Goal: Task Accomplishment & Management: Manage account settings

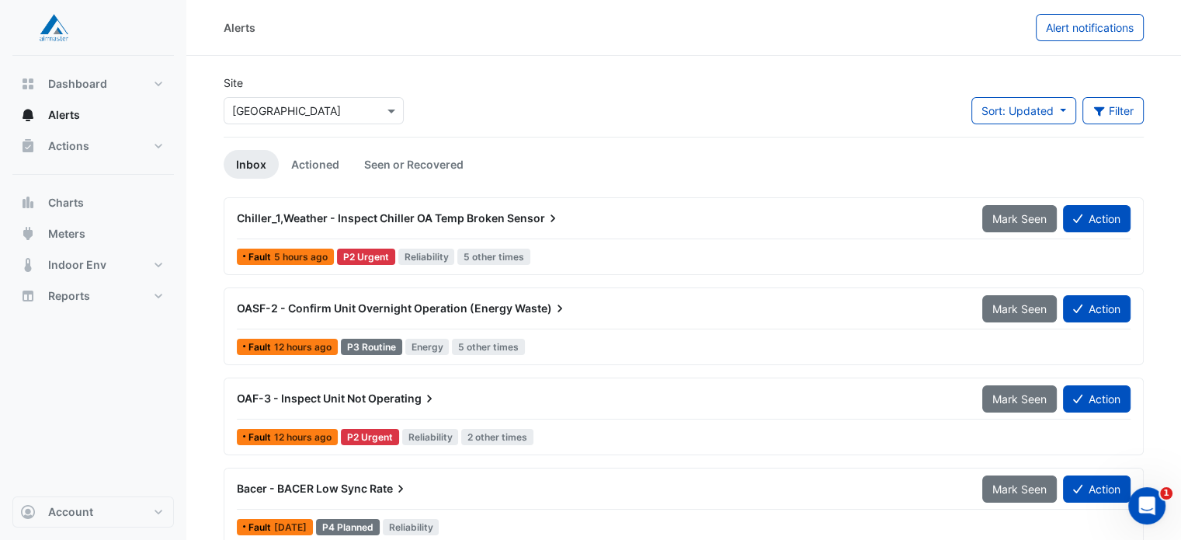
click at [436, 217] on span "Chiller_1,Weather - Inspect Chiller OA Temp Broken" at bounding box center [371, 217] width 268 height 13
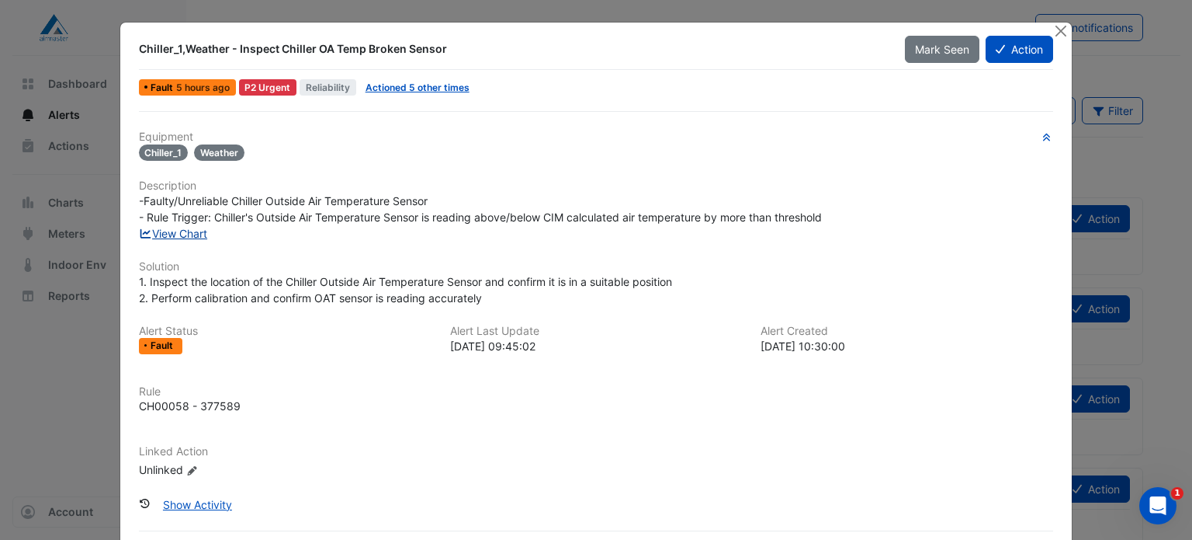
click at [186, 234] on link "View Chart" at bounding box center [173, 233] width 69 height 13
click at [382, 88] on link "Actioned 5 other times" at bounding box center [418, 88] width 104 height 12
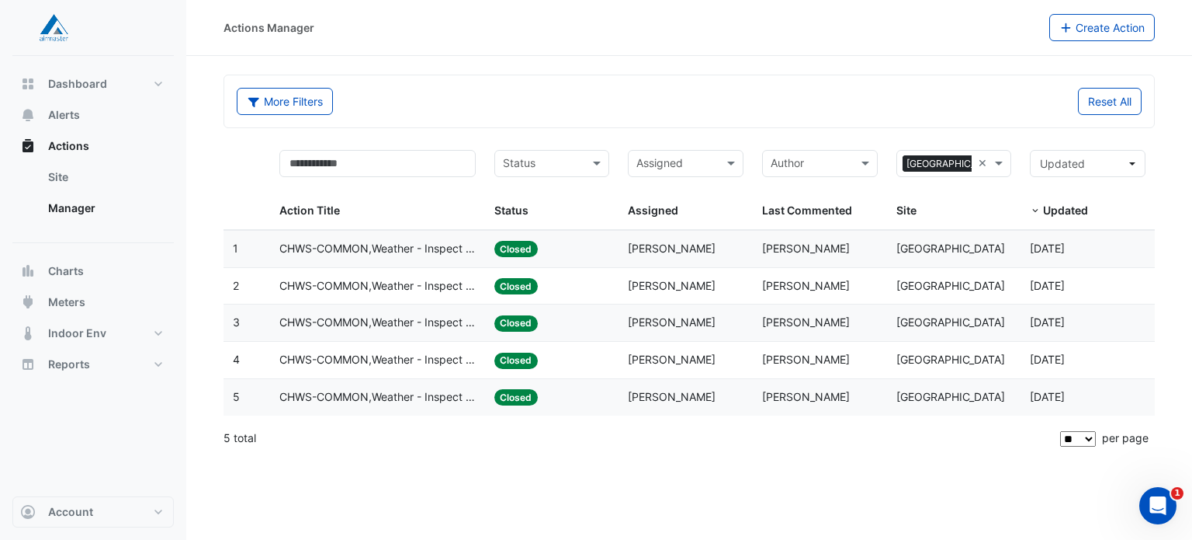
click at [321, 244] on span "CHWS-COMMON,Weather - Inspect Chiller OA Temp Broken Sensor" at bounding box center [377, 249] width 196 height 18
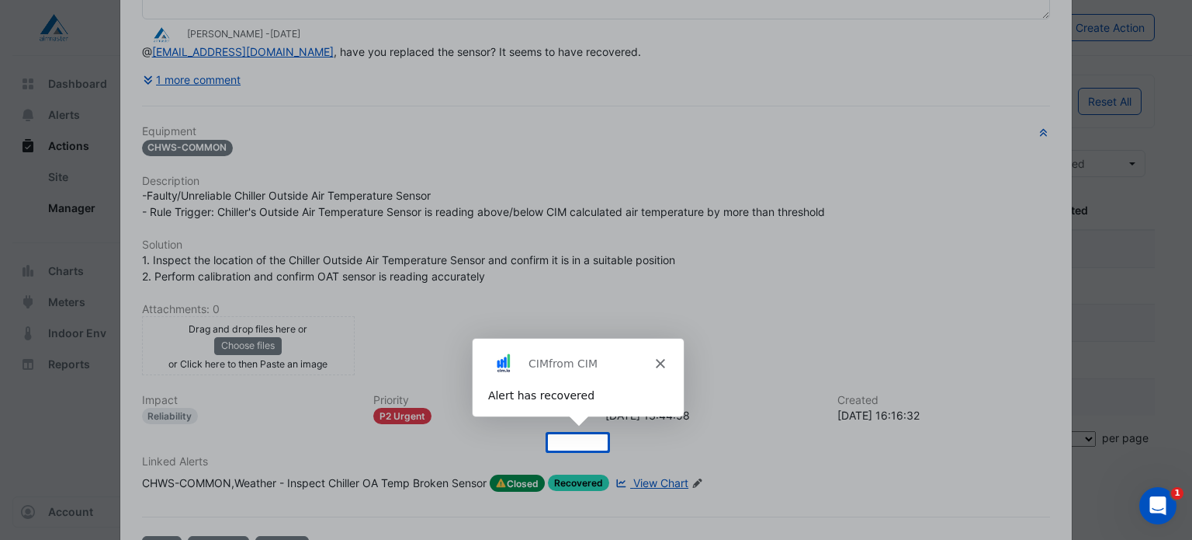
scroll to position [225, 0]
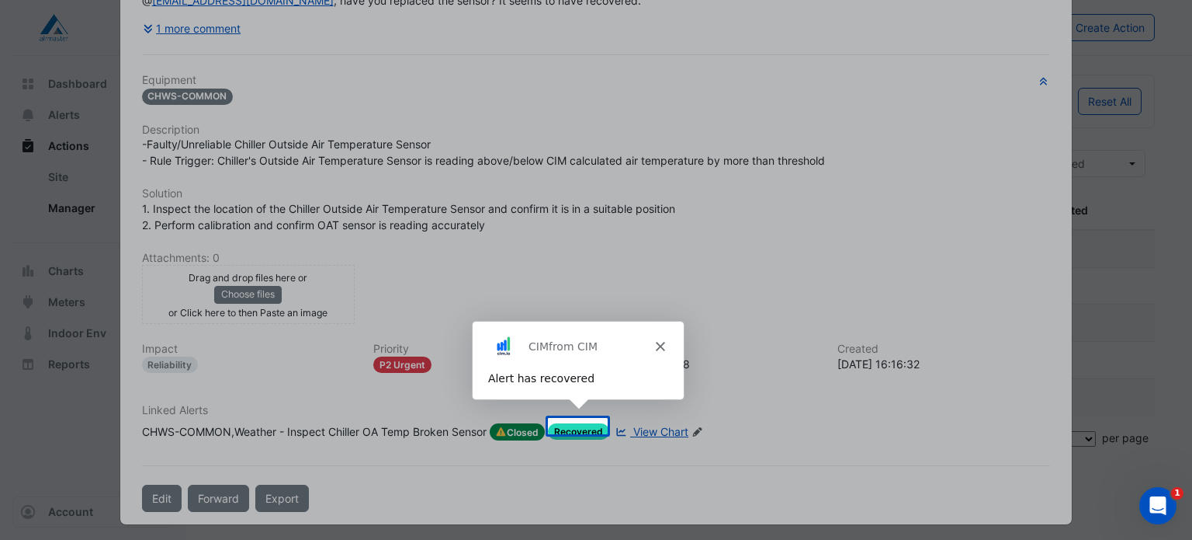
click at [658, 344] on icon "Close" at bounding box center [658, 345] width 9 height 9
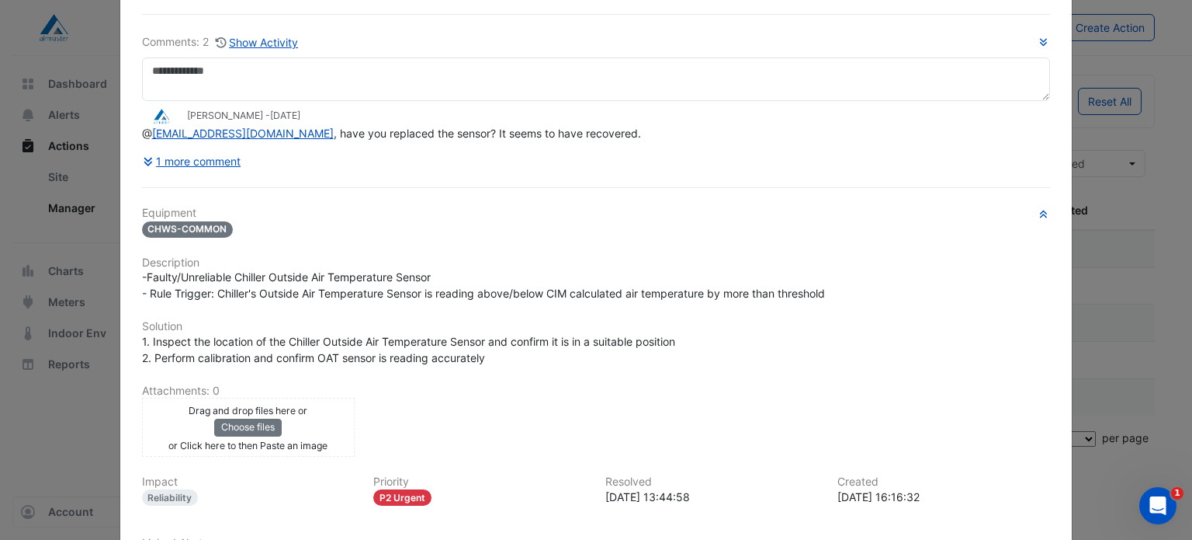
scroll to position [0, 0]
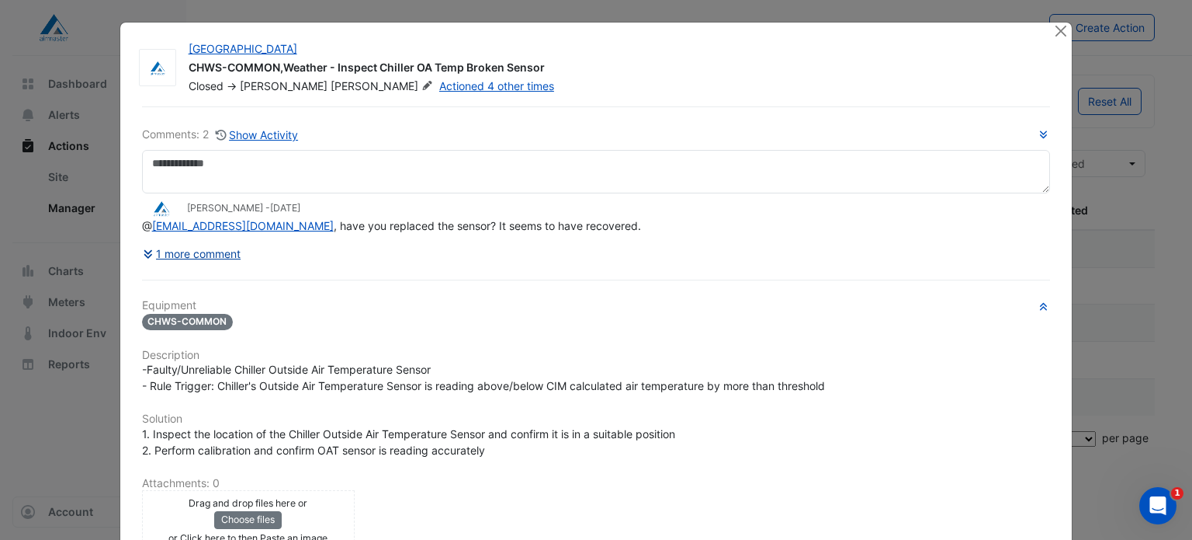
click at [144, 250] on icon at bounding box center [148, 254] width 9 height 9
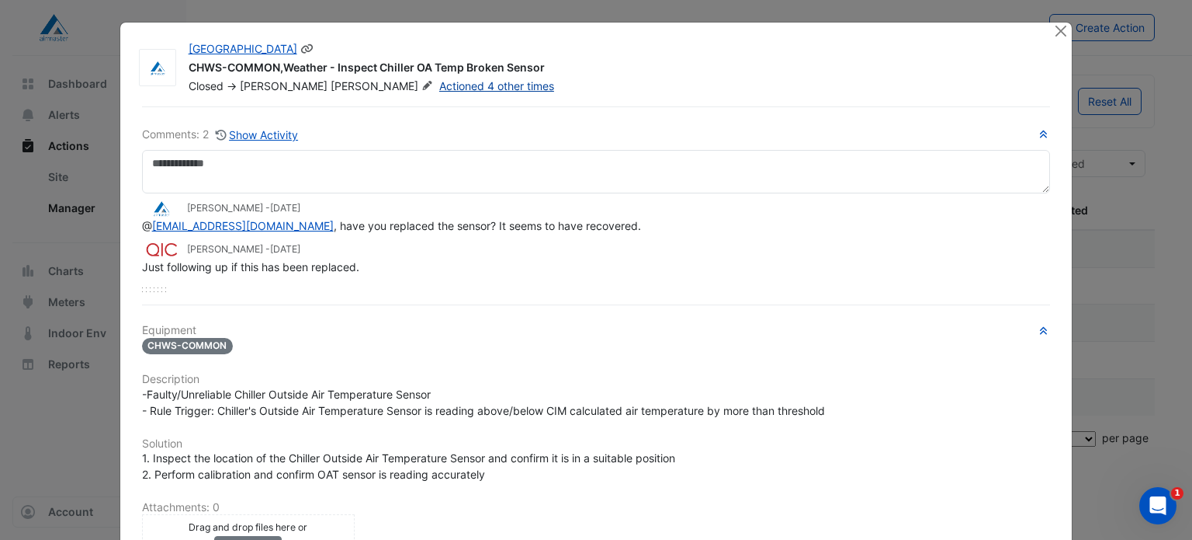
click at [439, 85] on link "Actioned 4 other times" at bounding box center [496, 85] width 115 height 13
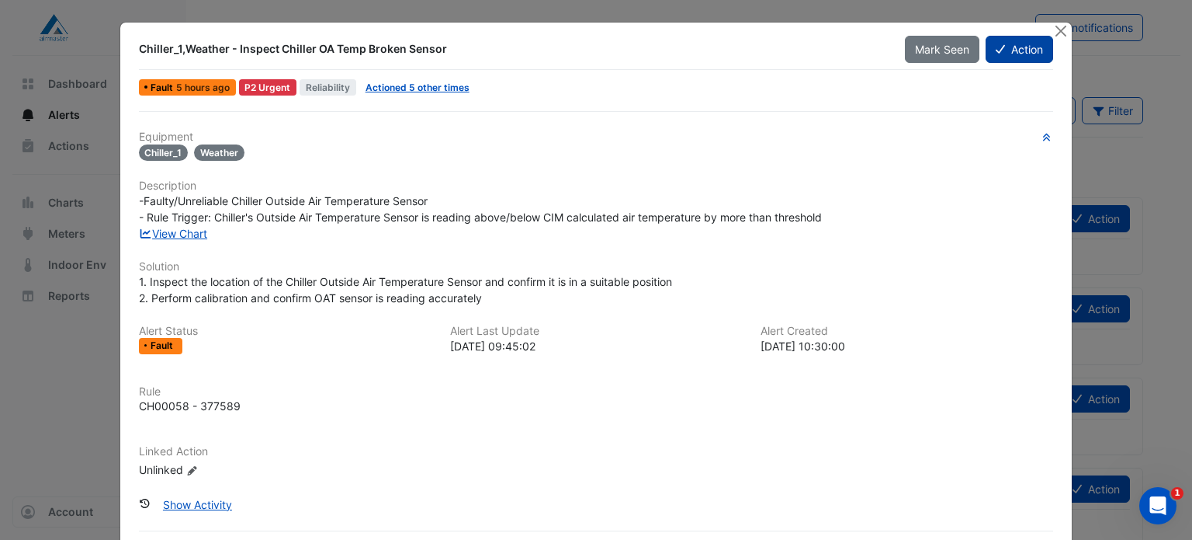
click at [1000, 50] on button "Action" at bounding box center [1020, 49] width 68 height 27
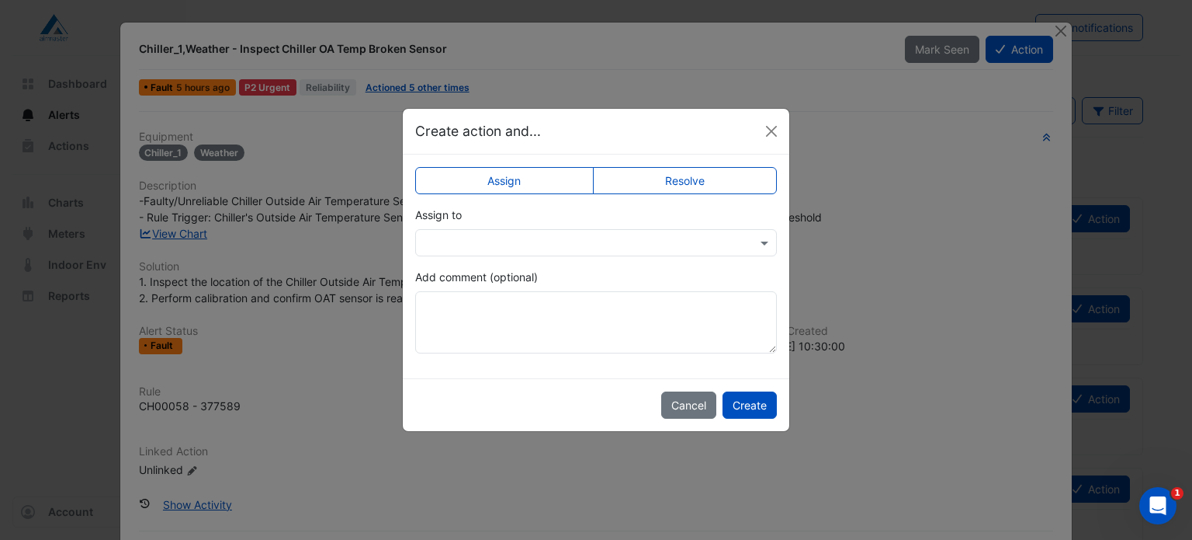
click at [530, 182] on label "Assign" at bounding box center [504, 180] width 179 height 27
click at [551, 241] on input "text" at bounding box center [581, 243] width 314 height 16
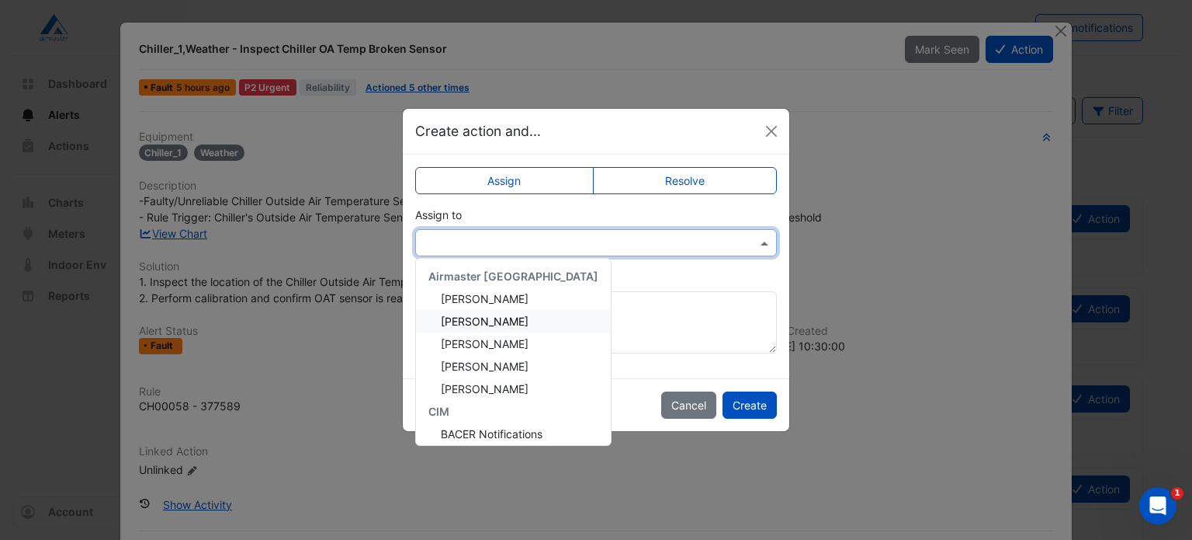
click at [496, 324] on span "Amber Perrott-Jones" at bounding box center [485, 320] width 88 height 13
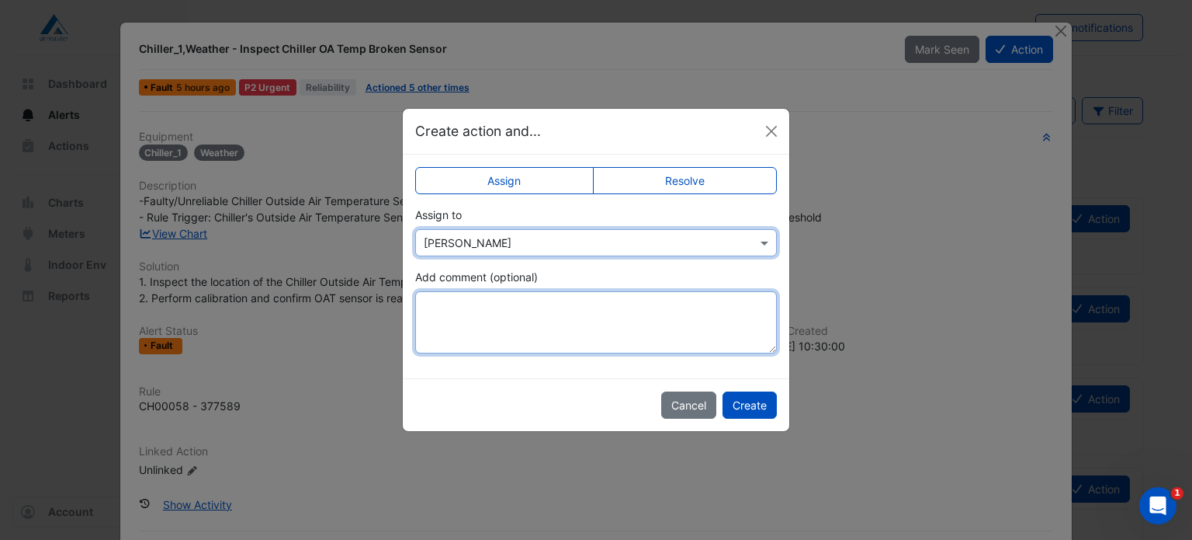
click at [496, 324] on textarea "Add comment (optional)" at bounding box center [596, 322] width 362 height 62
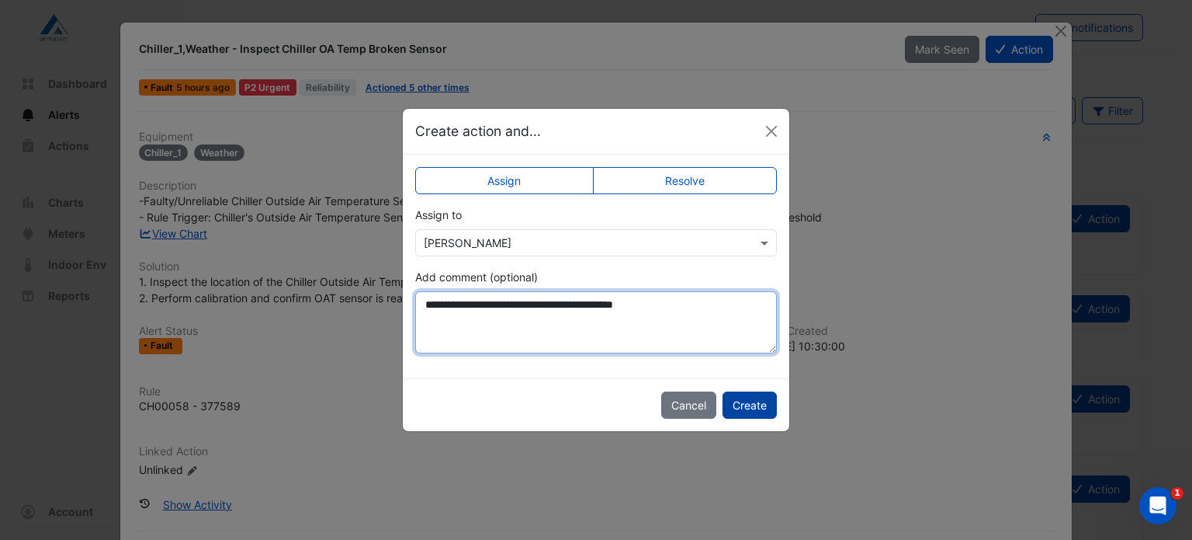
type textarea "**********"
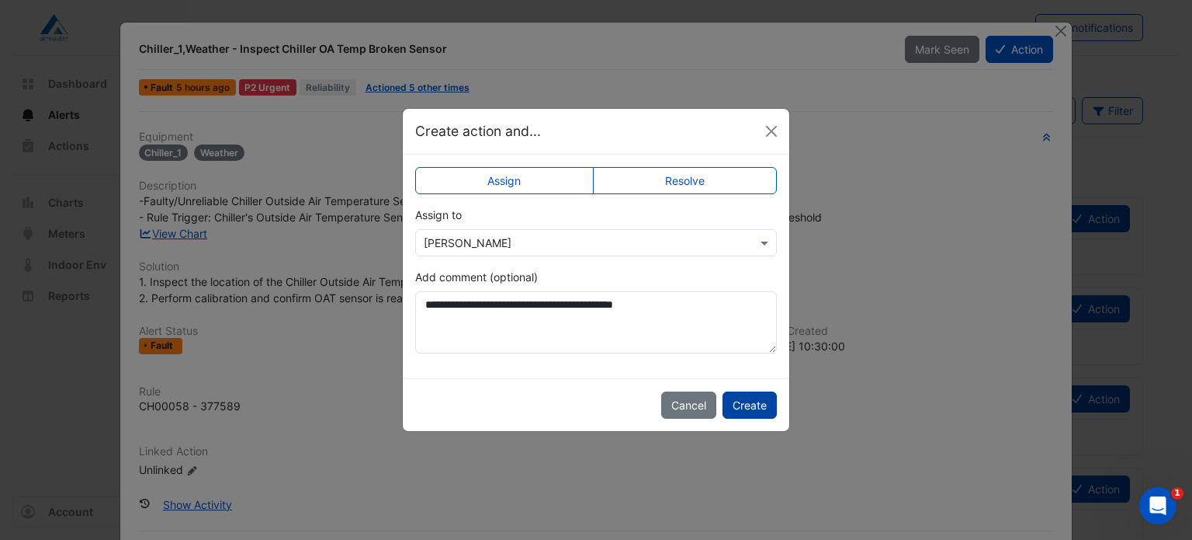
click at [742, 404] on button "Create" at bounding box center [750, 404] width 54 height 27
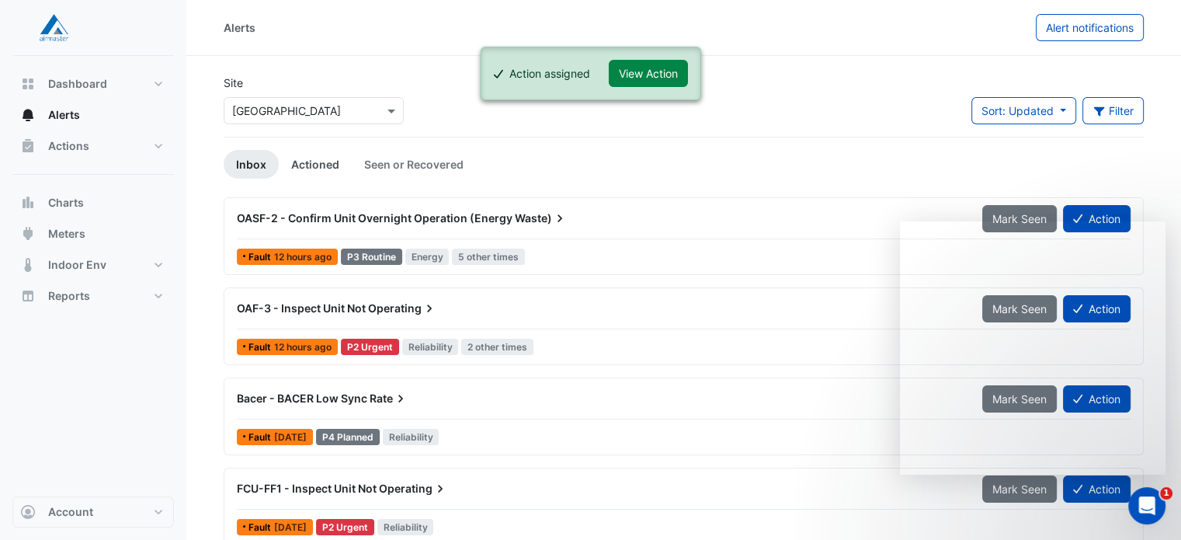
click at [324, 165] on link "Actioned" at bounding box center [315, 164] width 73 height 29
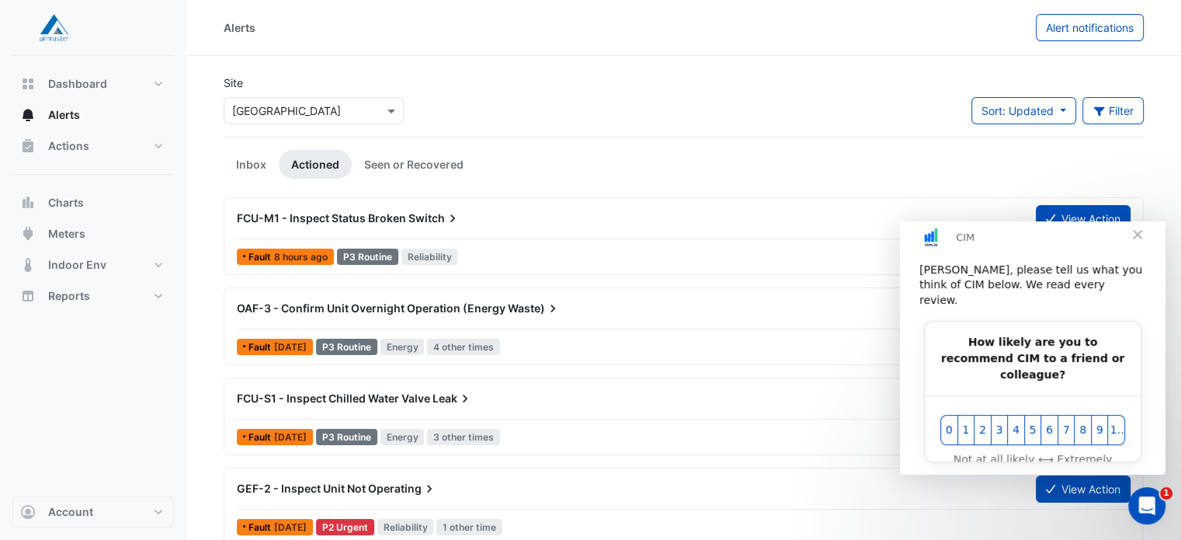
click at [1137, 252] on span "Close" at bounding box center [1137, 234] width 56 height 56
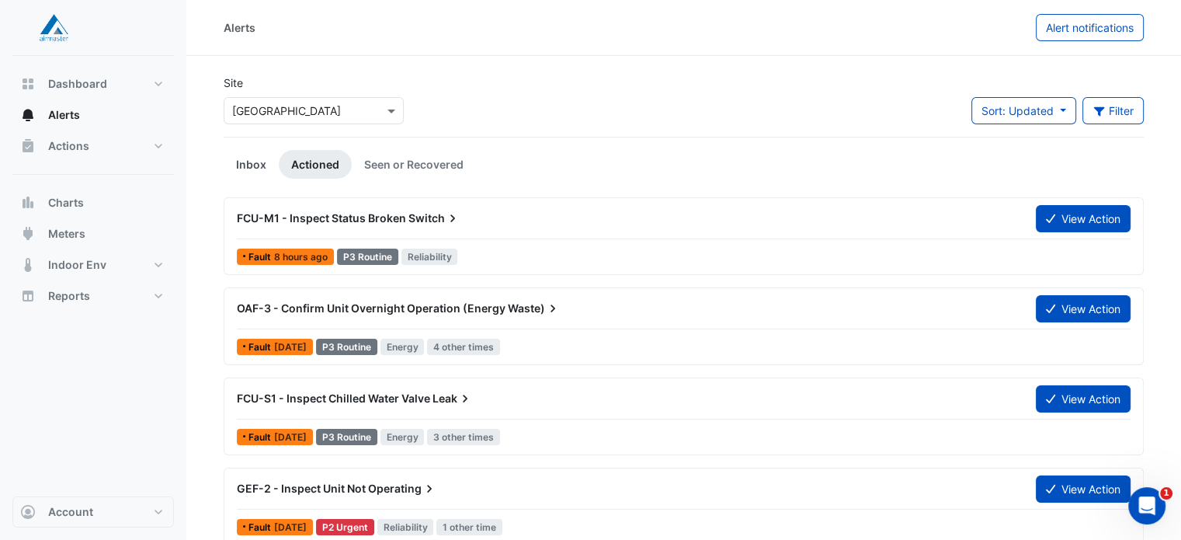
click at [247, 170] on link "Inbox" at bounding box center [251, 164] width 55 height 29
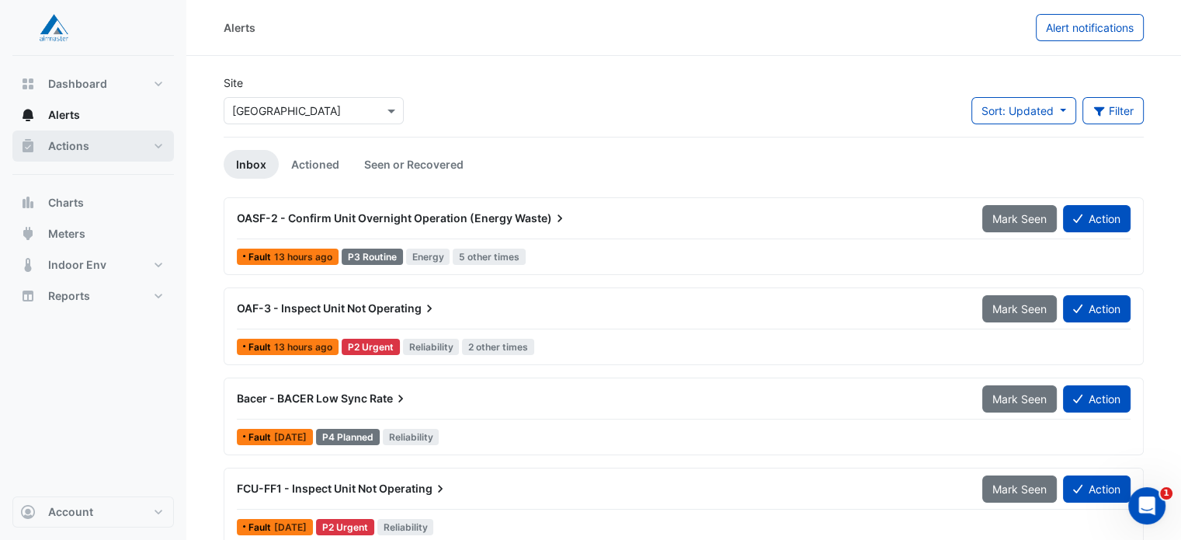
click at [158, 151] on button "Actions" at bounding box center [92, 145] width 161 height 31
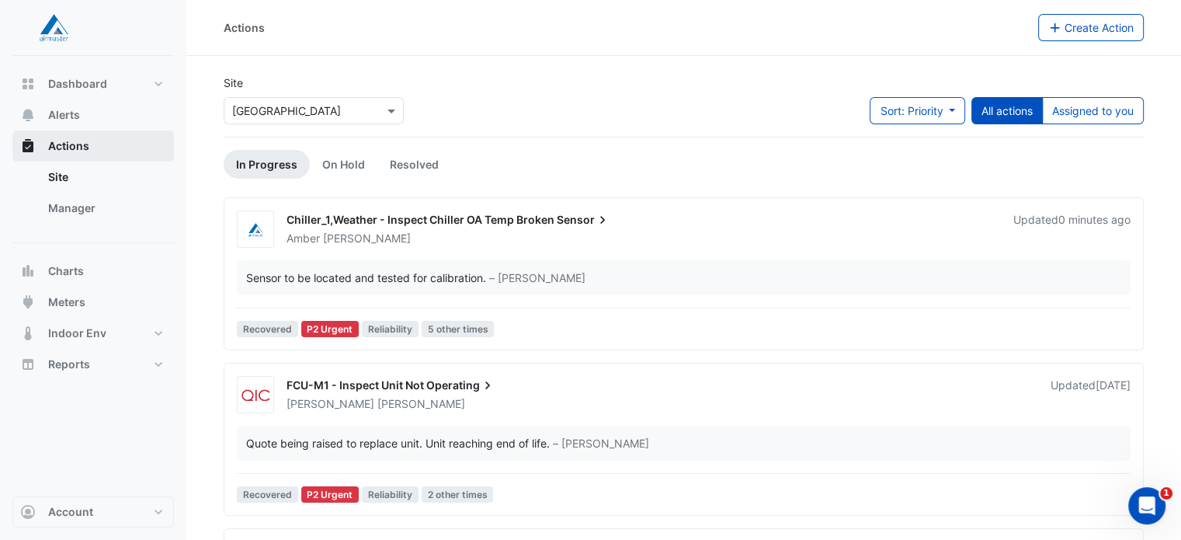
click at [158, 151] on button "Actions" at bounding box center [92, 145] width 161 height 31
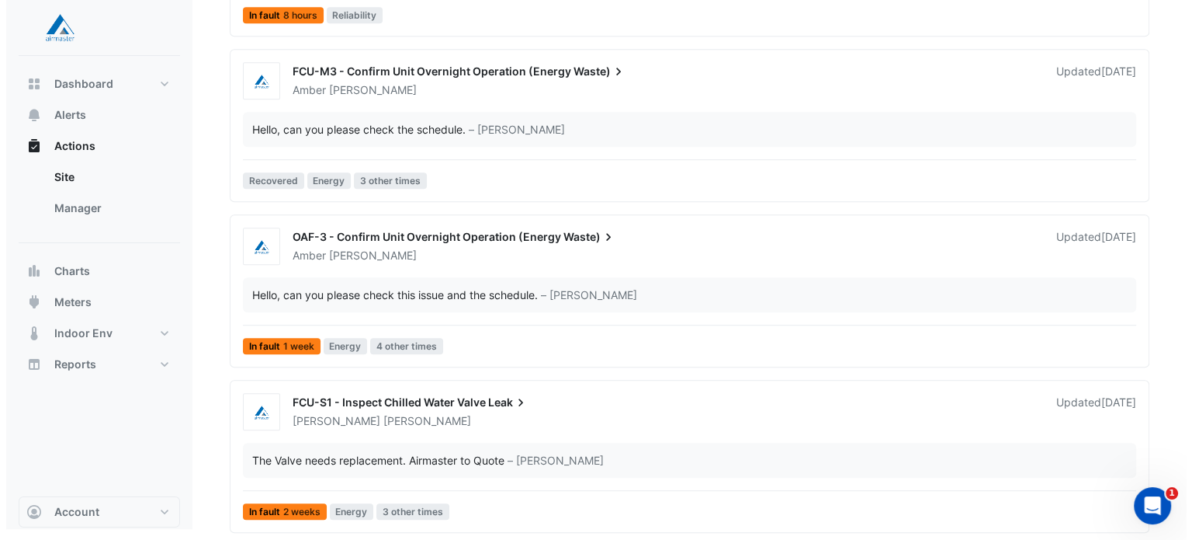
scroll to position [934, 0]
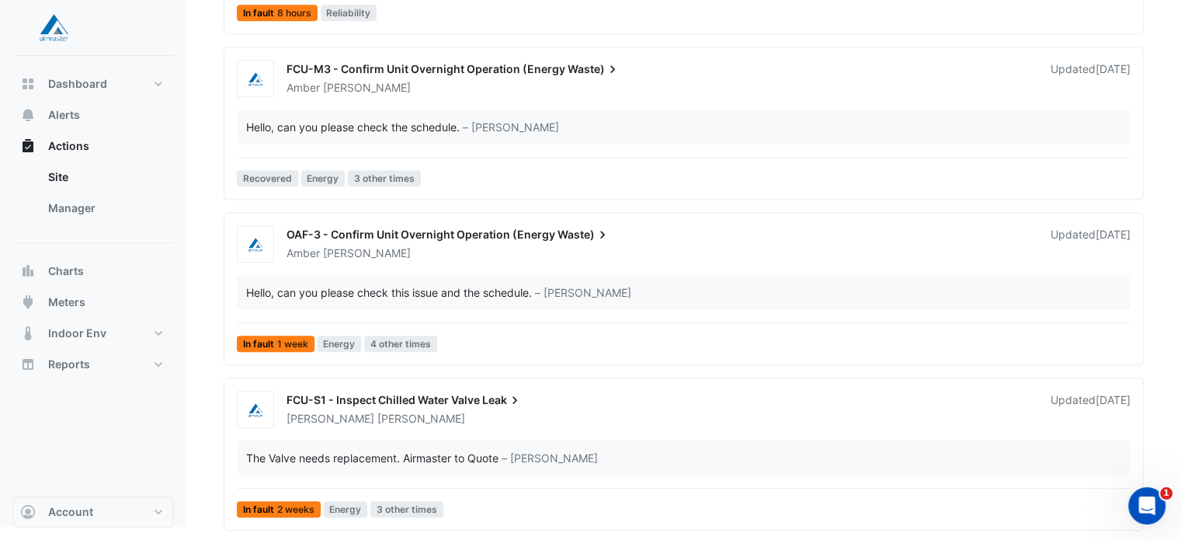
click at [358, 231] on span "OAF-3 - Confirm Unit Overnight Operation (Energy" at bounding box center [420, 233] width 269 height 13
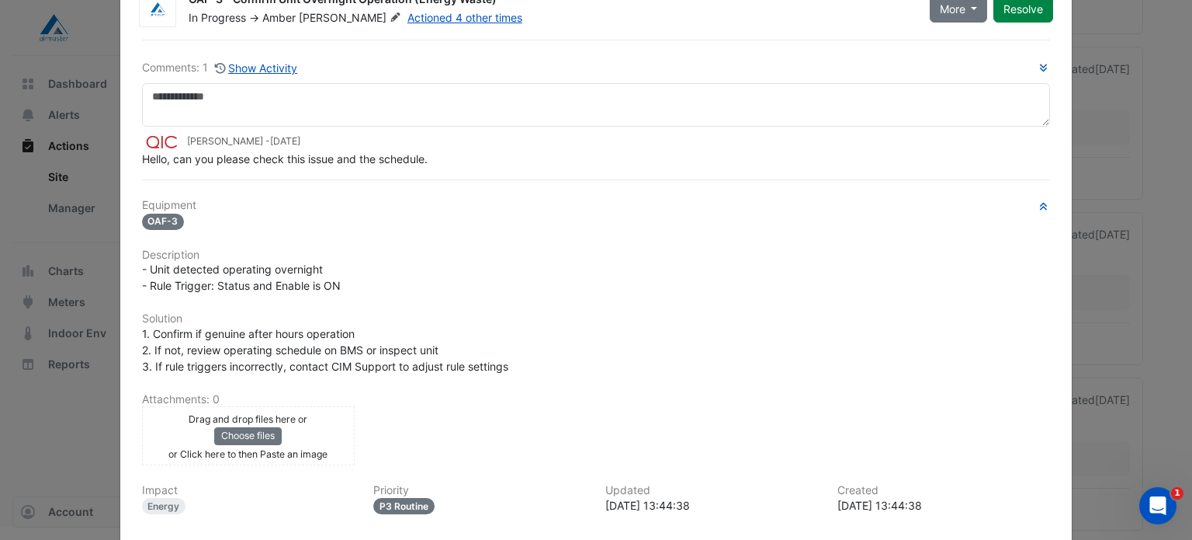
scroll to position [193, 0]
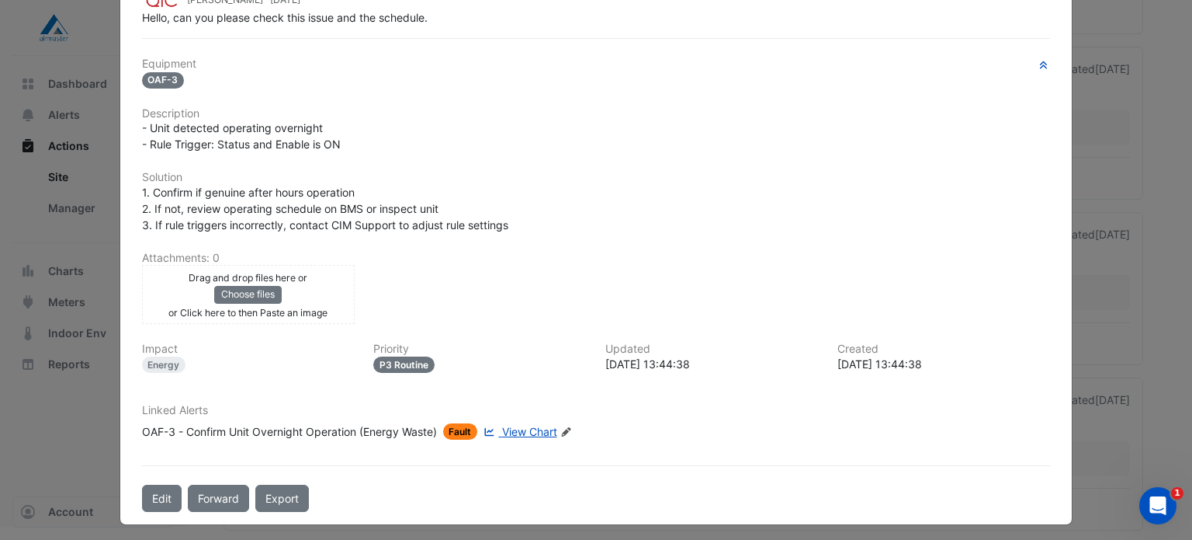
click at [515, 425] on span "View Chart" at bounding box center [529, 431] width 55 height 13
